Goal: Transaction & Acquisition: Purchase product/service

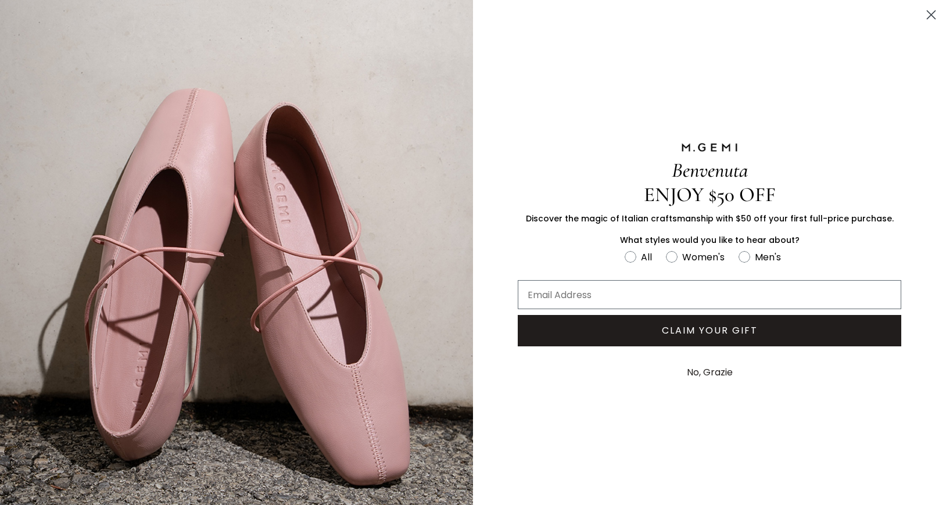
click at [928, 13] on icon "Close dialog" at bounding box center [932, 15] width 8 height 8
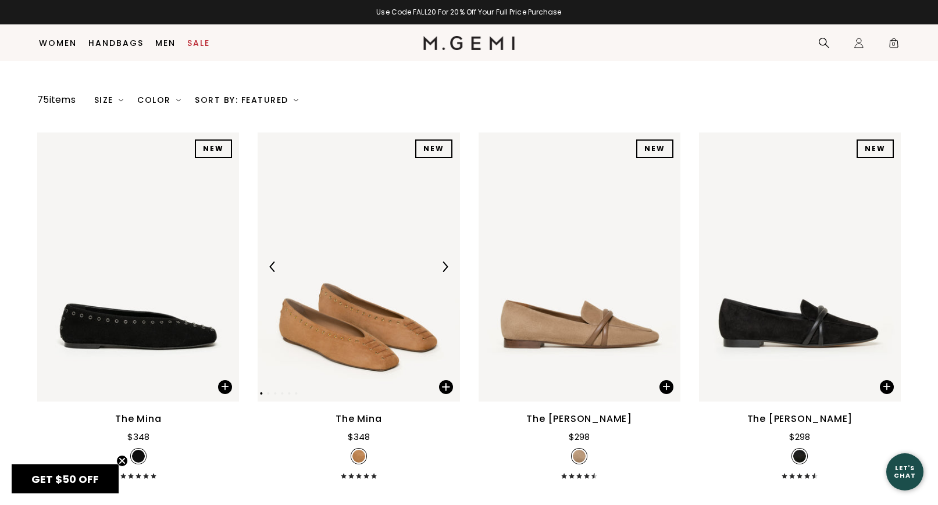
click at [375, 355] on img at bounding box center [359, 267] width 202 height 269
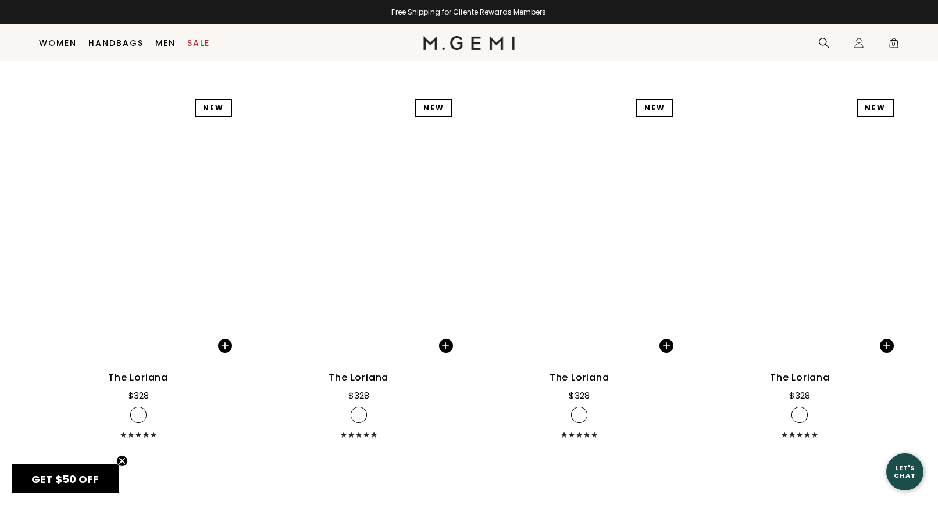
scroll to position [3929, 0]
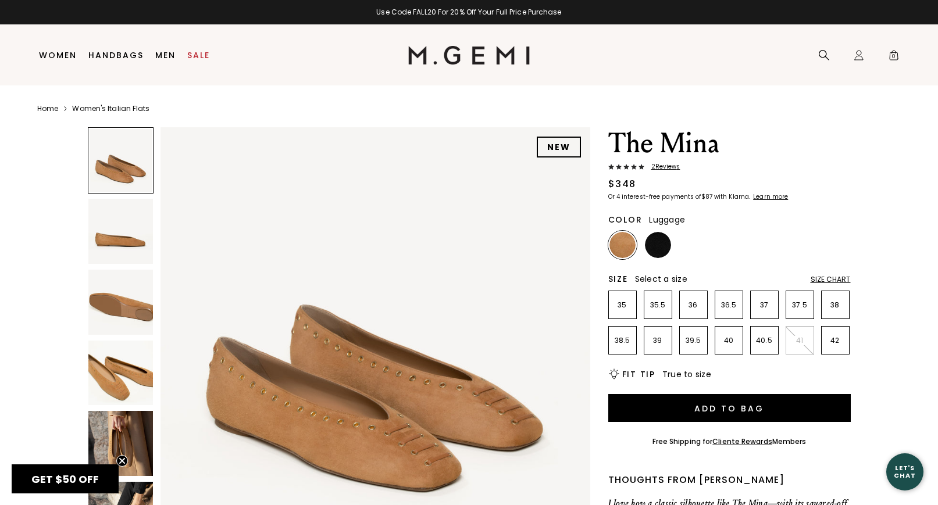
click at [117, 385] on img at bounding box center [120, 373] width 65 height 65
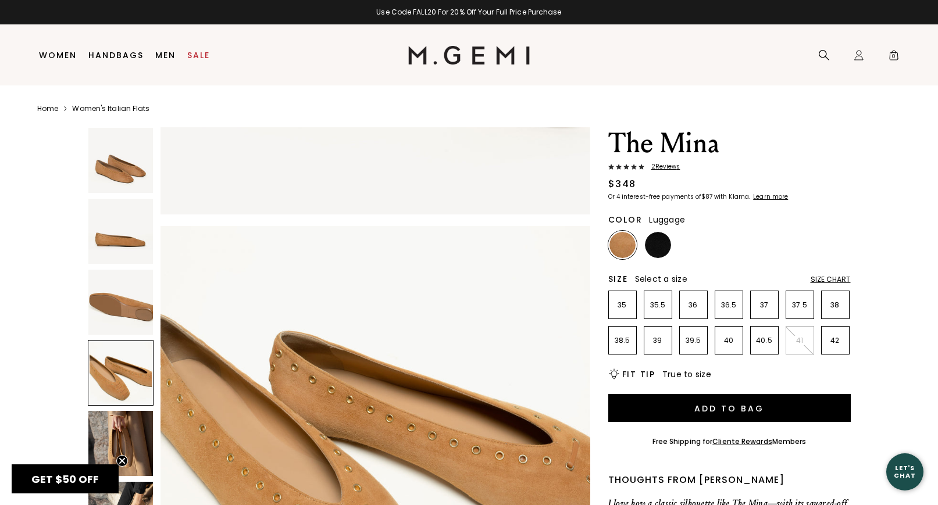
scroll to position [1296, 0]
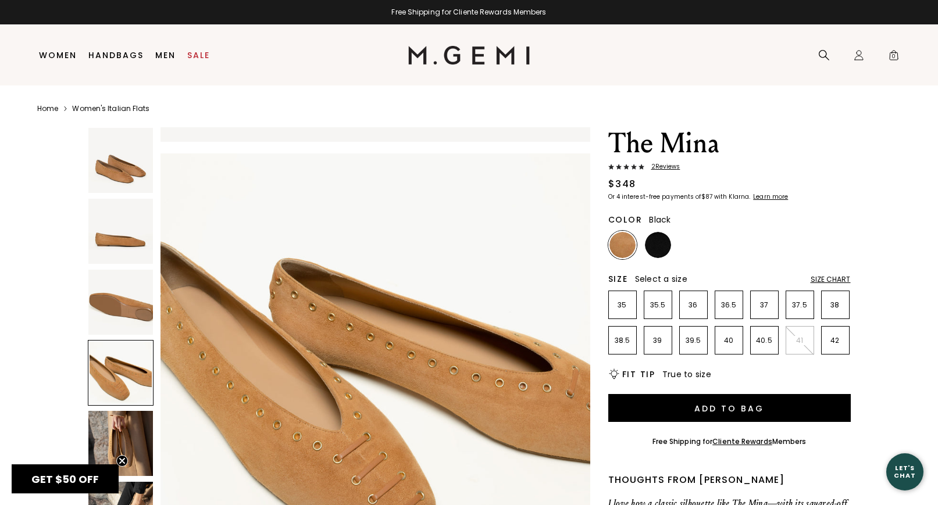
click at [654, 247] on img at bounding box center [658, 245] width 26 height 26
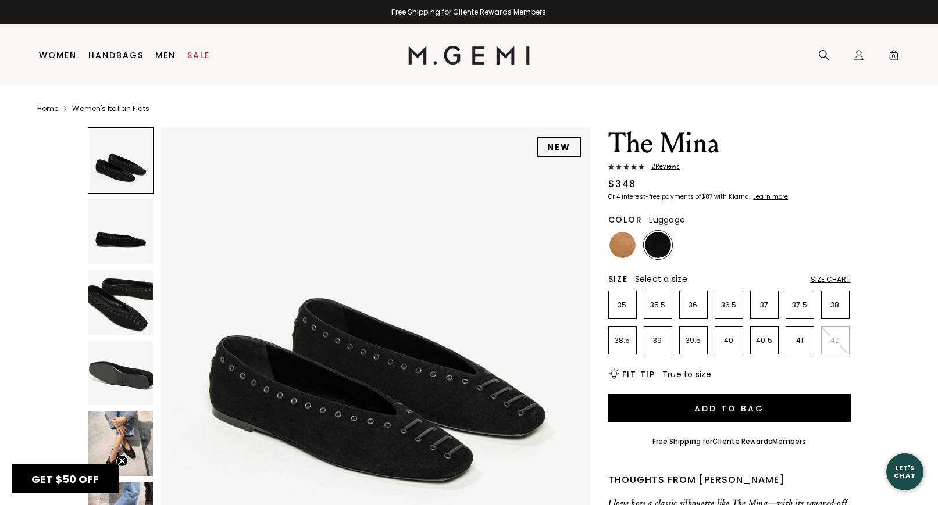
click at [634, 238] on div at bounding box center [622, 245] width 28 height 28
